Goal: Task Accomplishment & Management: Complete application form

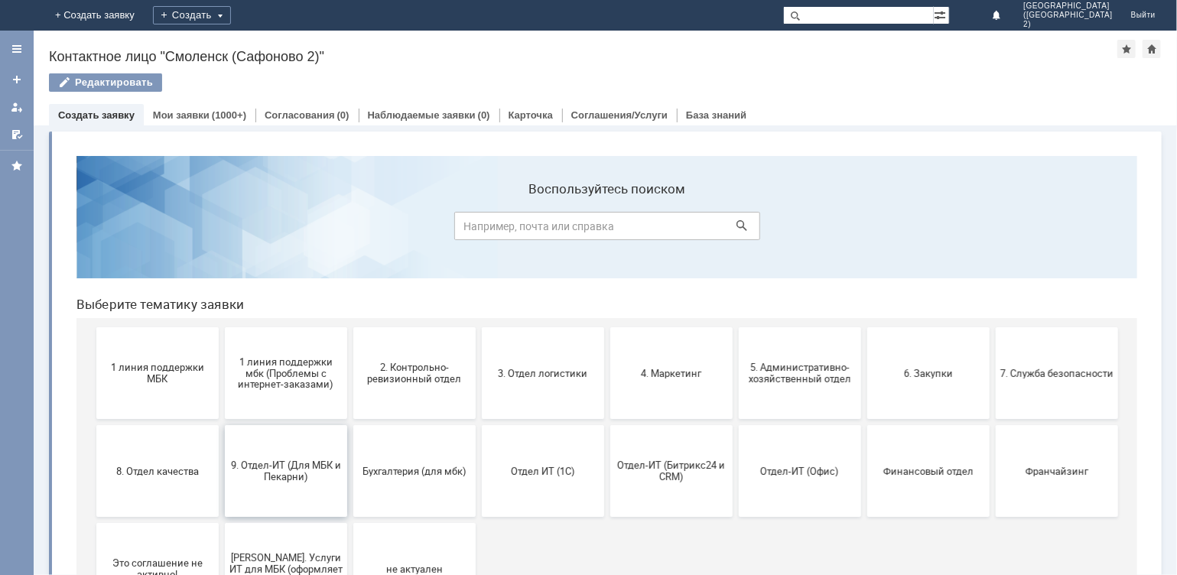
click at [292, 466] on span "9. Отдел-ИТ (Для МБК и Пекарни)" at bounding box center [285, 470] width 113 height 23
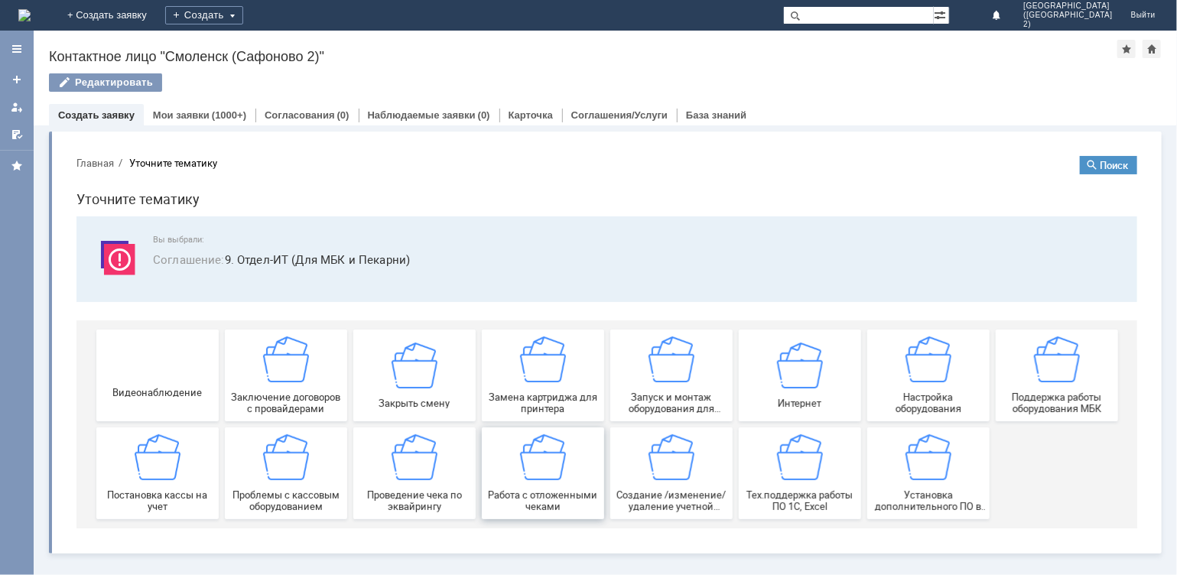
click at [560, 453] on img at bounding box center [542, 457] width 46 height 46
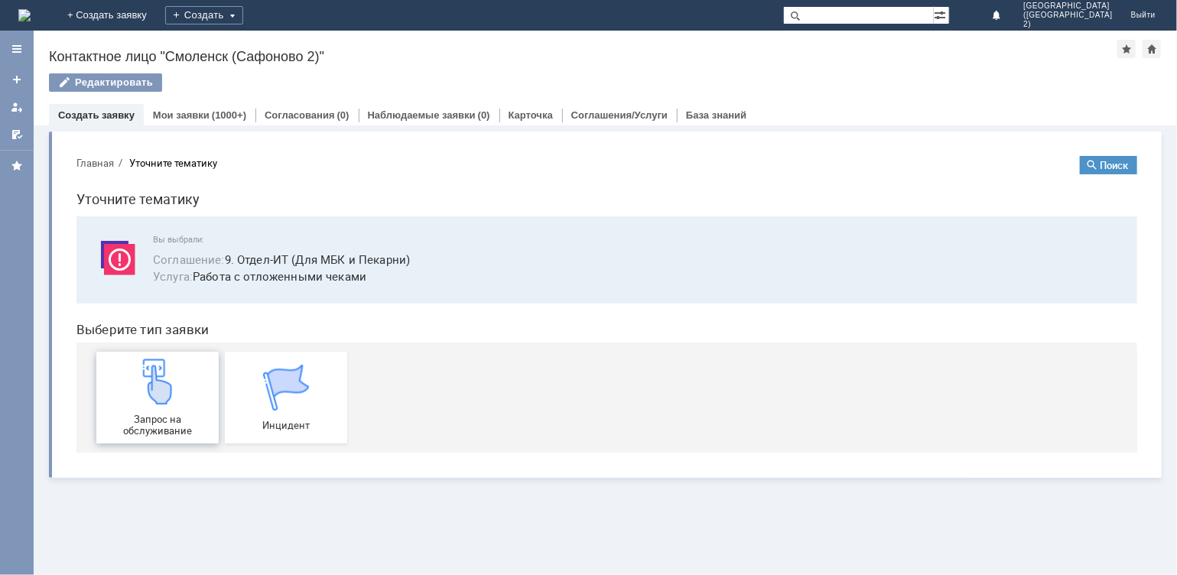
click at [157, 387] on img at bounding box center [157, 381] width 46 height 46
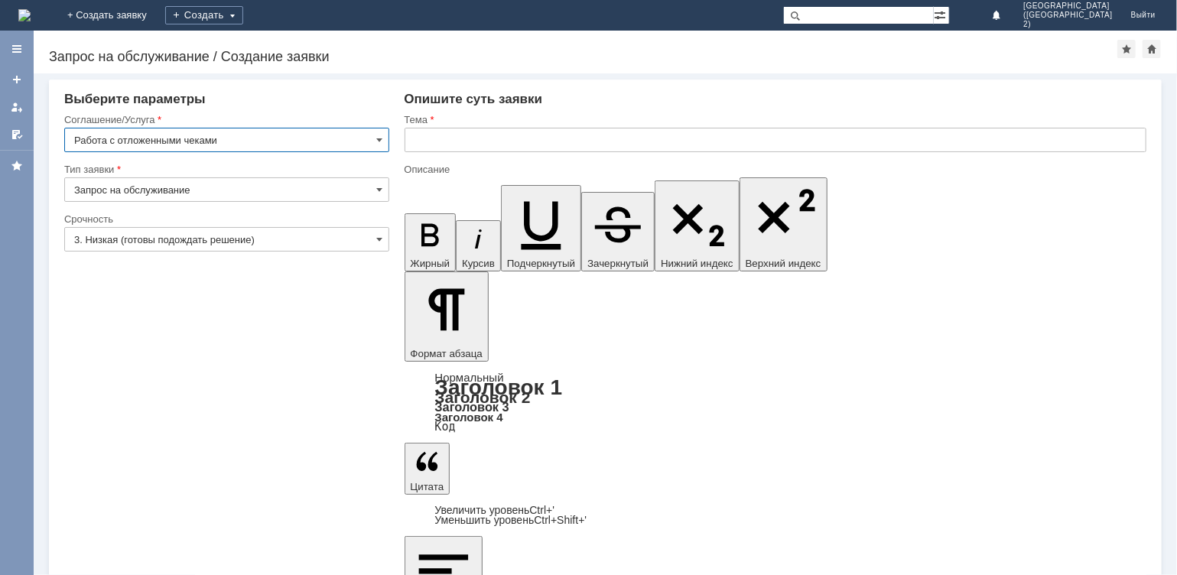
click at [442, 140] on input "text" at bounding box center [776, 140] width 743 height 24
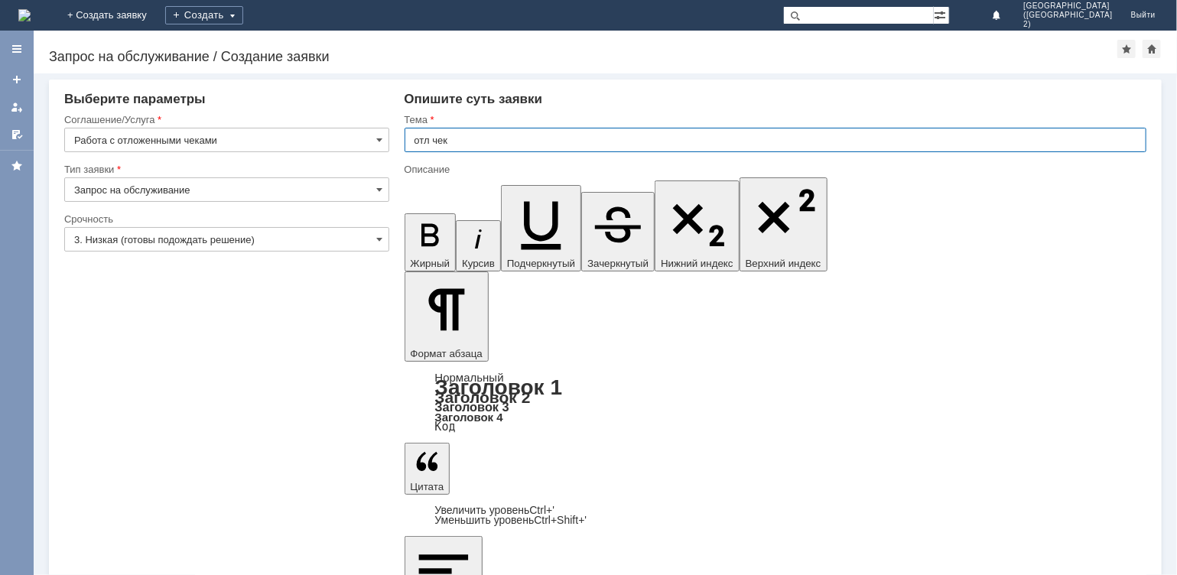
type input "отл чек"
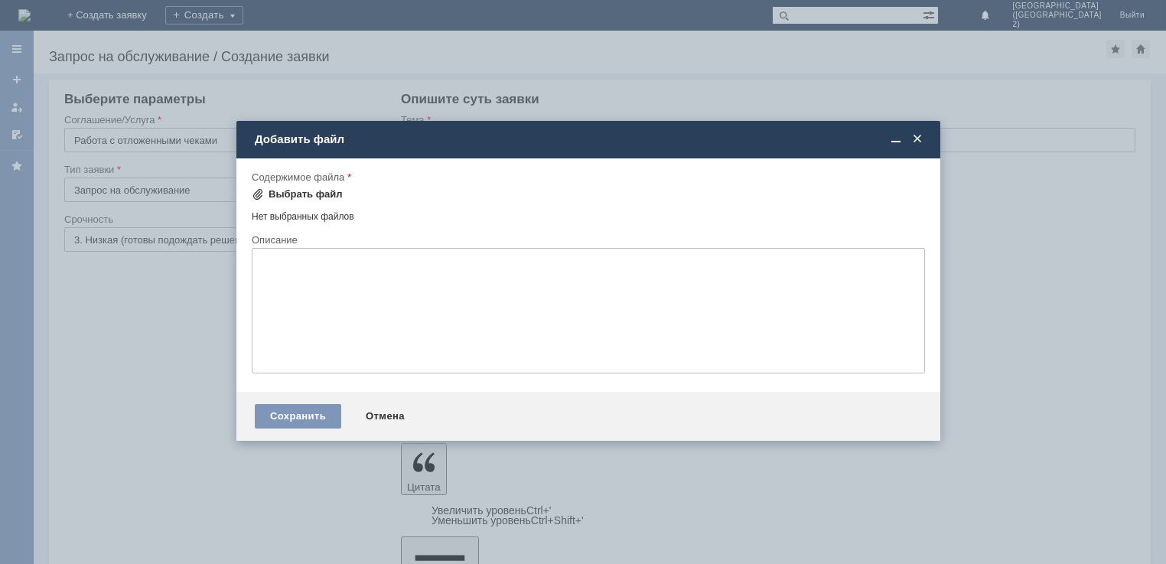
click at [279, 194] on div "Выбрать файл" at bounding box center [305, 194] width 74 height 12
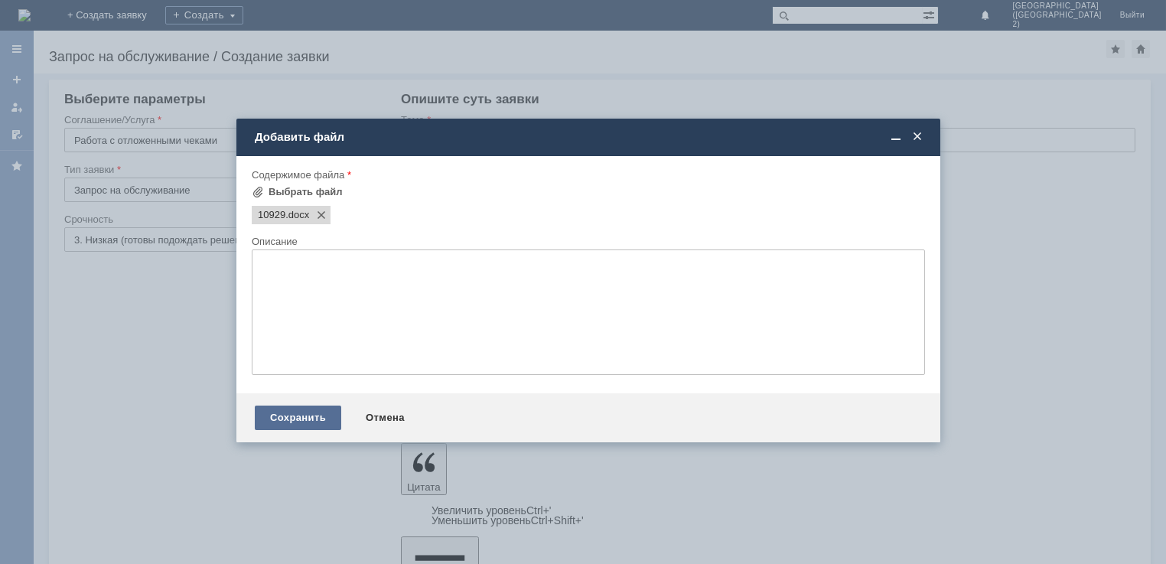
click at [288, 415] on div "Сохранить" at bounding box center [298, 417] width 86 height 24
